Goal: Task Accomplishment & Management: Use online tool/utility

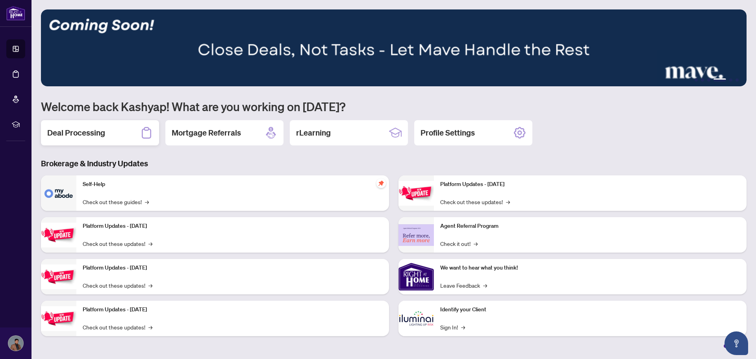
click at [73, 132] on h2 "Deal Processing" at bounding box center [76, 132] width 58 height 11
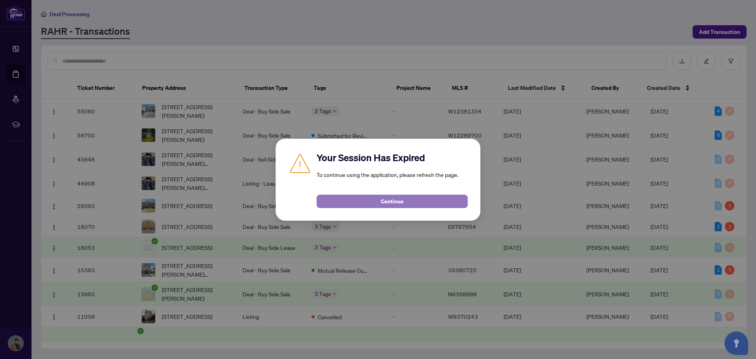
click at [403, 202] on button "Continue" at bounding box center [391, 200] width 151 height 13
